Goal: Check status

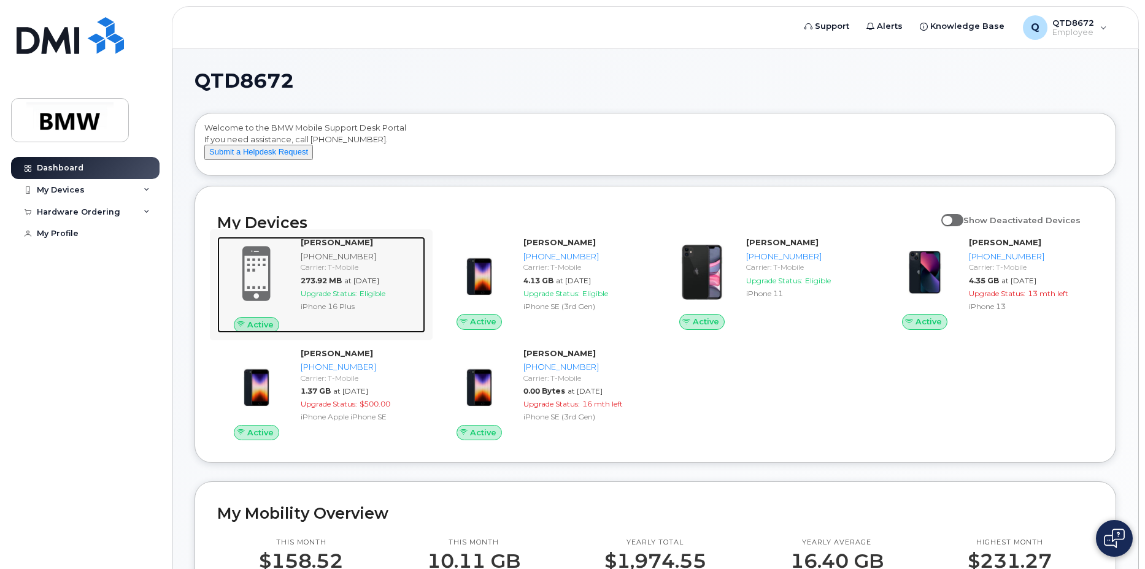
click at [358, 285] on span "at [DATE]" at bounding box center [361, 280] width 35 height 9
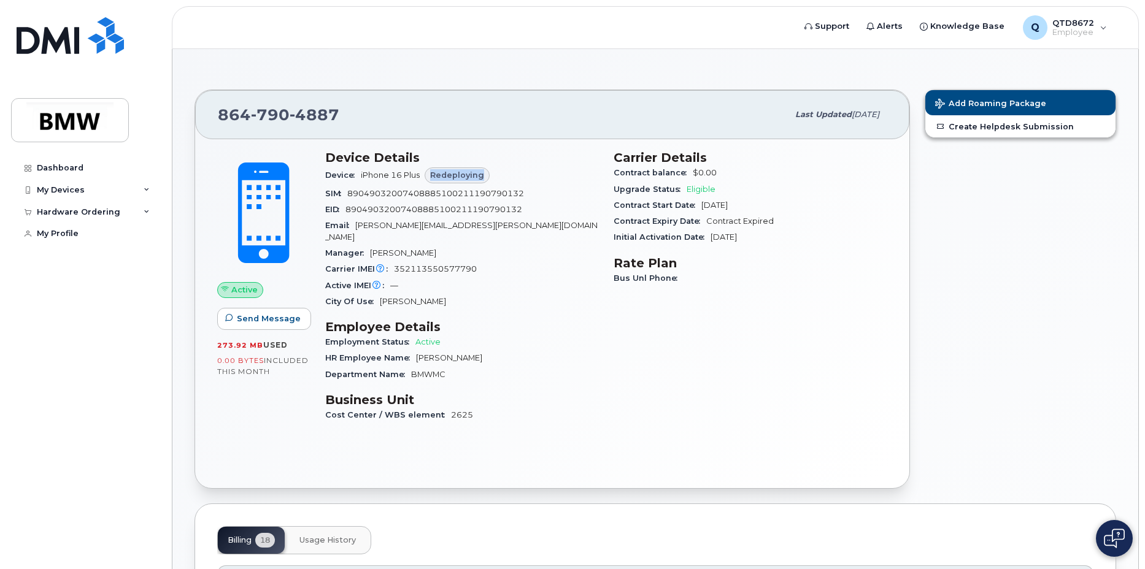
drag, startPoint x: 442, startPoint y: 176, endPoint x: 488, endPoint y: 175, distance: 46.7
click at [488, 175] on div "Redeploying" at bounding box center [457, 176] width 65 height 16
drag, startPoint x: 488, startPoint y: 175, endPoint x: 503, endPoint y: 176, distance: 14.8
click at [503, 176] on div "Device iPhone 16 Plus Redeploying" at bounding box center [462, 175] width 274 height 21
click at [478, 177] on span "Redeploying" at bounding box center [457, 175] width 54 height 12
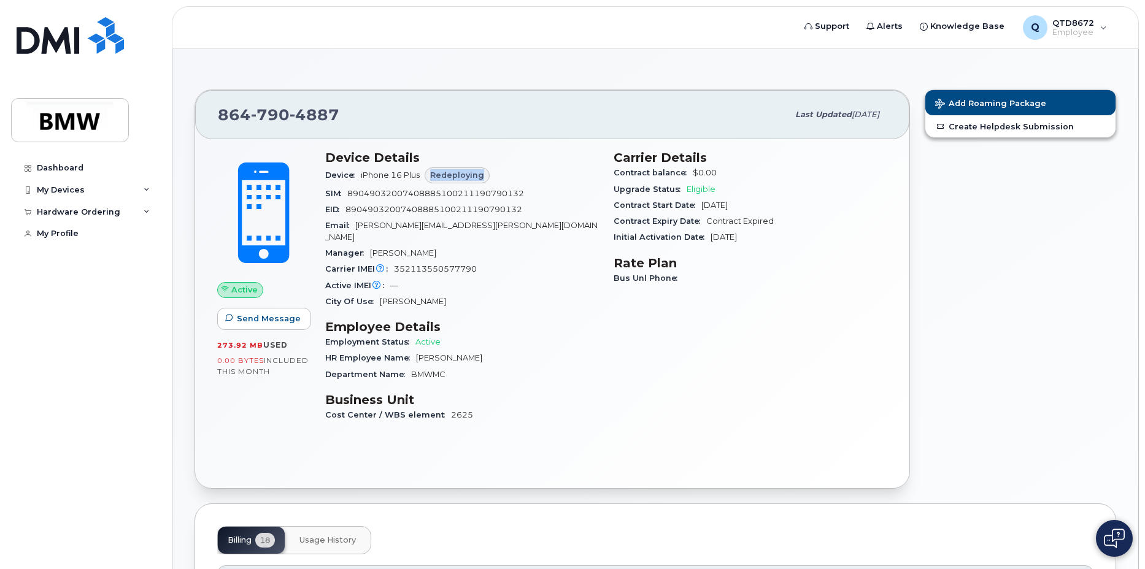
click at [478, 177] on span "Redeploying" at bounding box center [457, 175] width 54 height 12
drag, startPoint x: 478, startPoint y: 177, endPoint x: 541, endPoint y: 188, distance: 64.1
click at [541, 188] on div "SIM 89049032007408885100211190790132" at bounding box center [462, 194] width 274 height 16
